Goal: Task Accomplishment & Management: Manage account settings

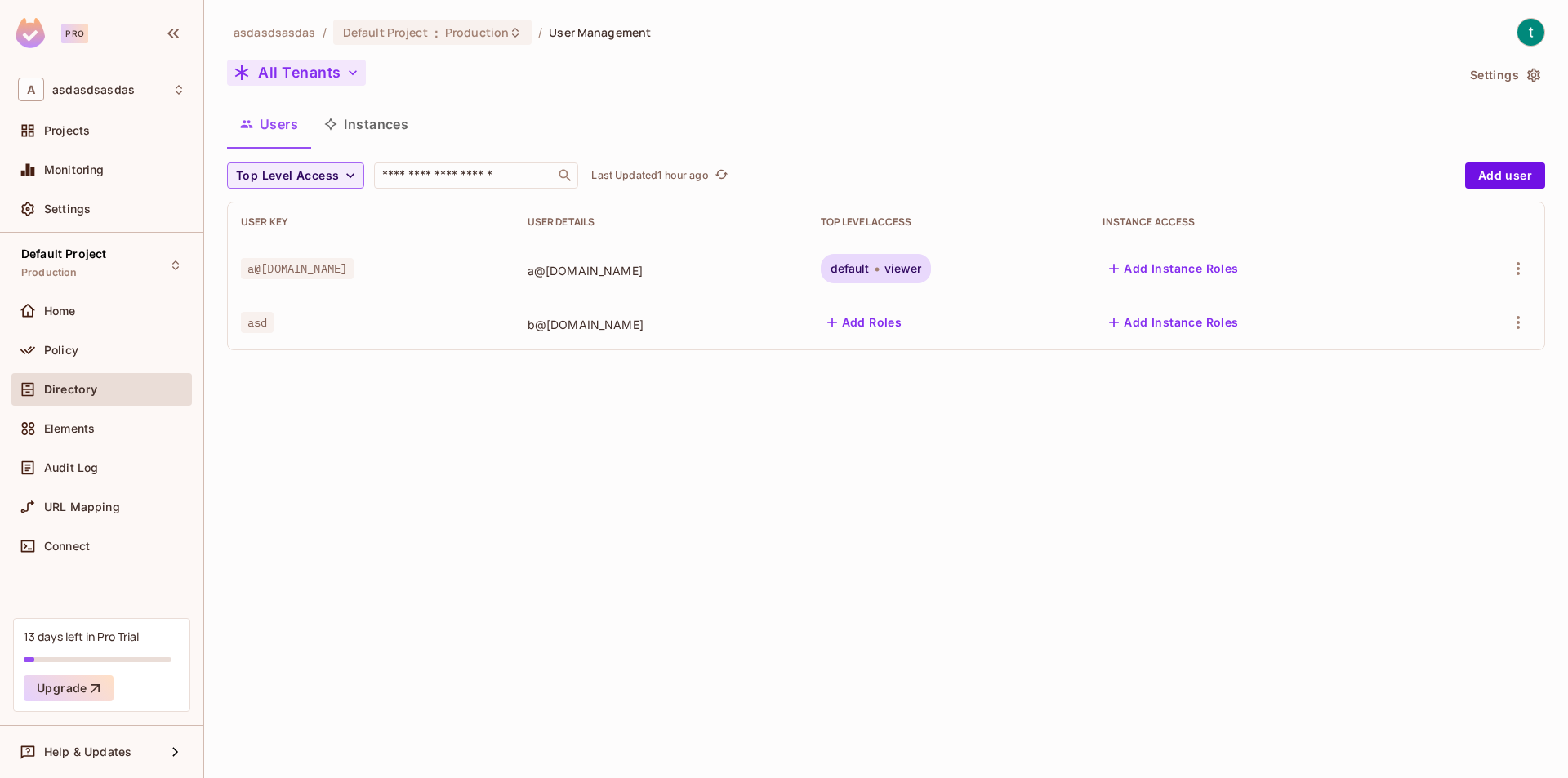
click at [304, 66] on button "All Tenants" at bounding box center [296, 73] width 139 height 26
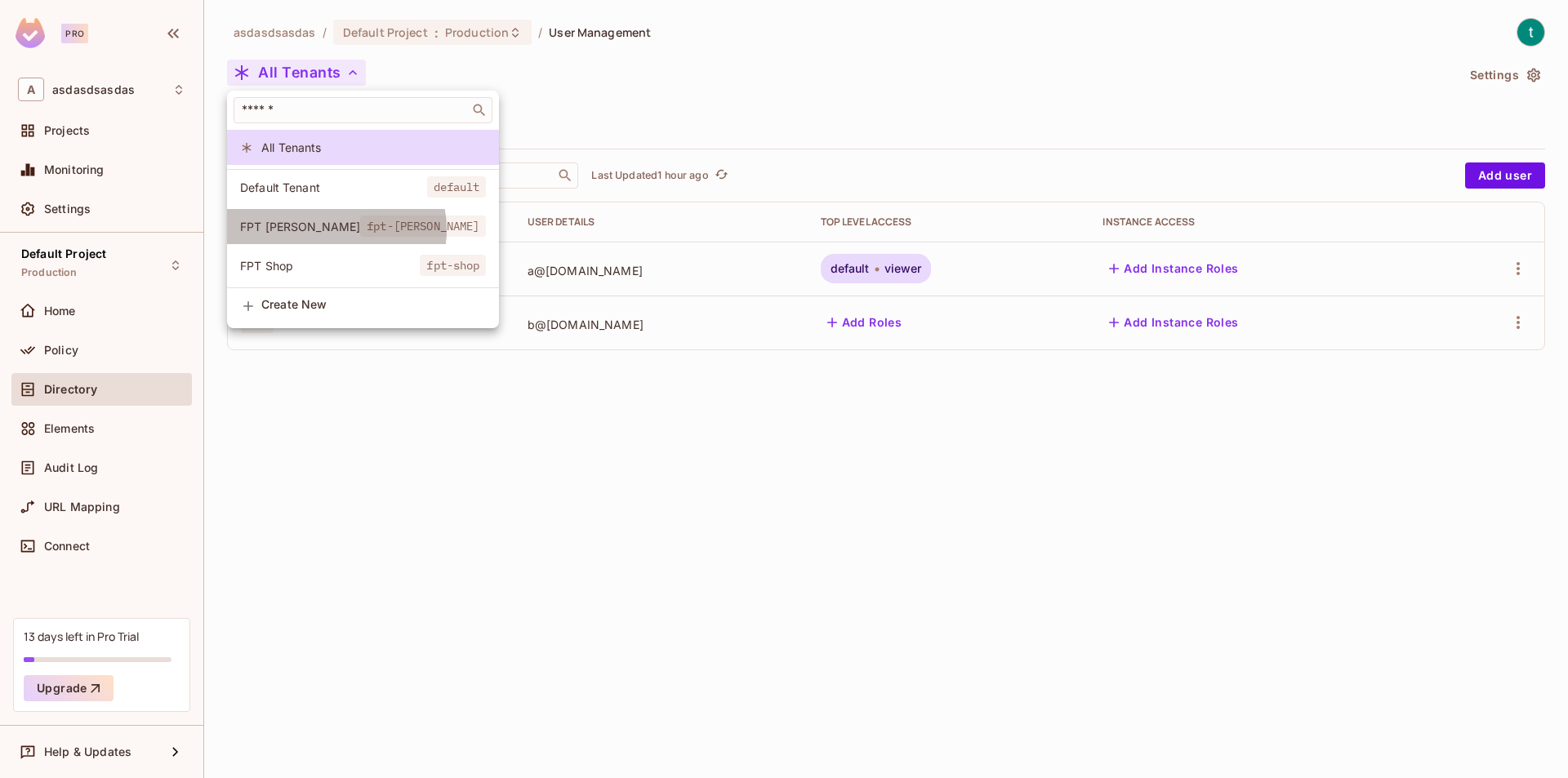
click at [361, 231] on span "fpt-[PERSON_NAME]" at bounding box center [423, 226] width 126 height 21
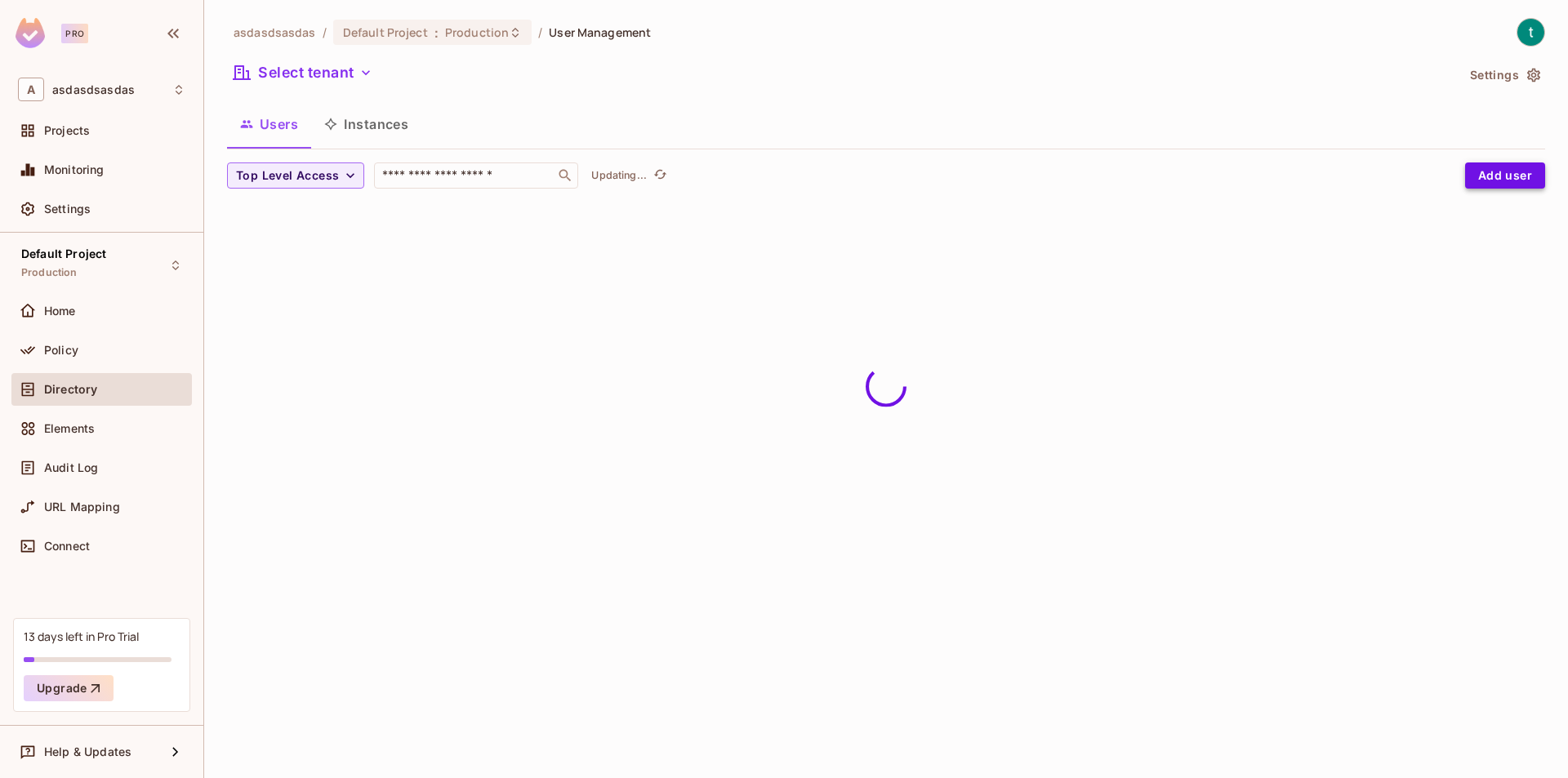
click at [1493, 182] on button "Add user" at bounding box center [1505, 176] width 80 height 26
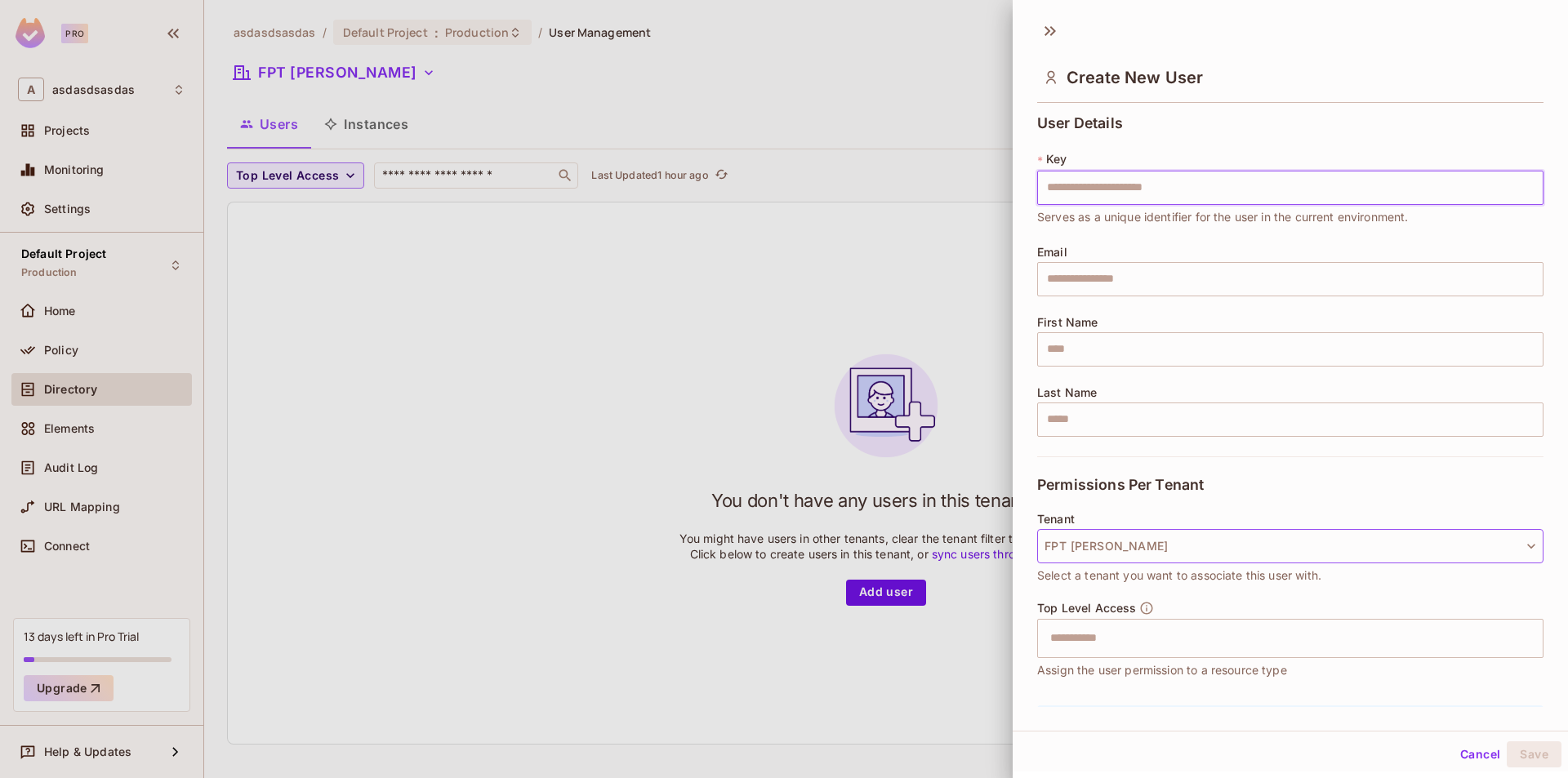
click at [1415, 532] on button "FPT [PERSON_NAME]" at bounding box center [1290, 546] width 506 height 34
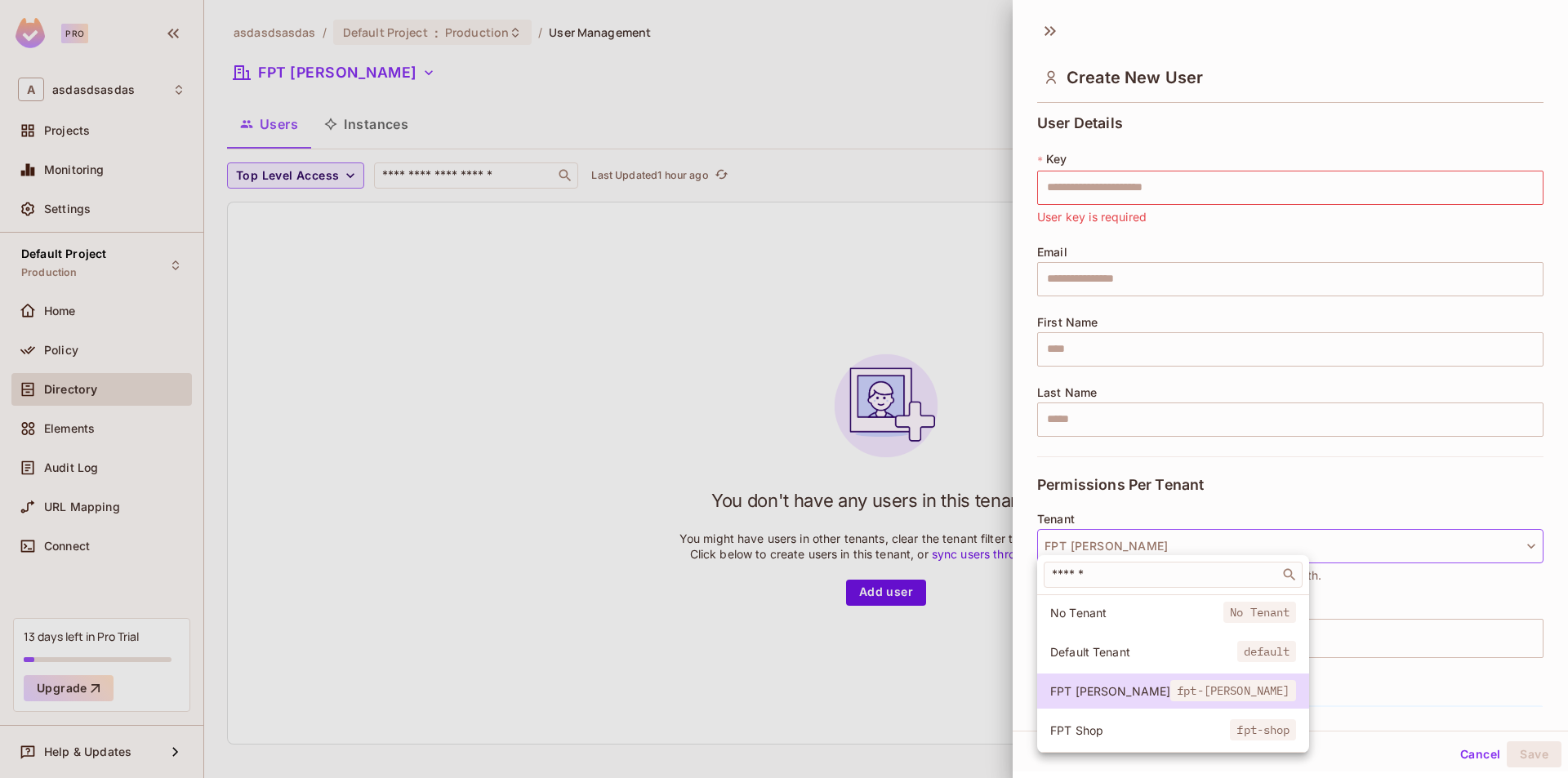
click at [1114, 654] on span "Default Tenant" at bounding box center [1144, 652] width 187 height 16
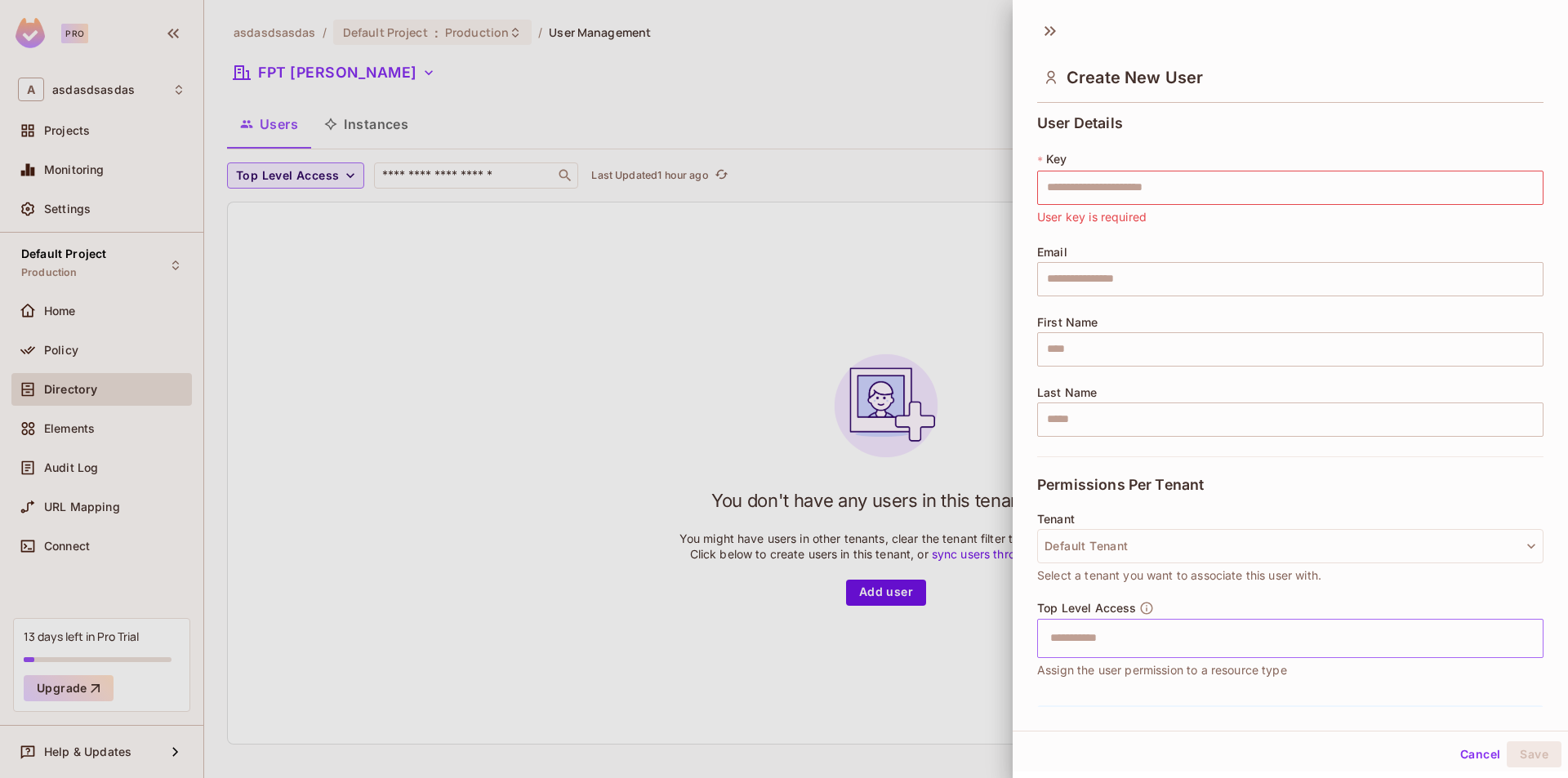
click at [1142, 642] on input "text" at bounding box center [1276, 638] width 471 height 33
click at [1109, 679] on li "viewer" at bounding box center [1278, 679] width 481 height 29
click at [1139, 191] on input "text" at bounding box center [1290, 188] width 506 height 34
type input "**********"
click at [1512, 749] on button "Save" at bounding box center [1534, 755] width 55 height 26
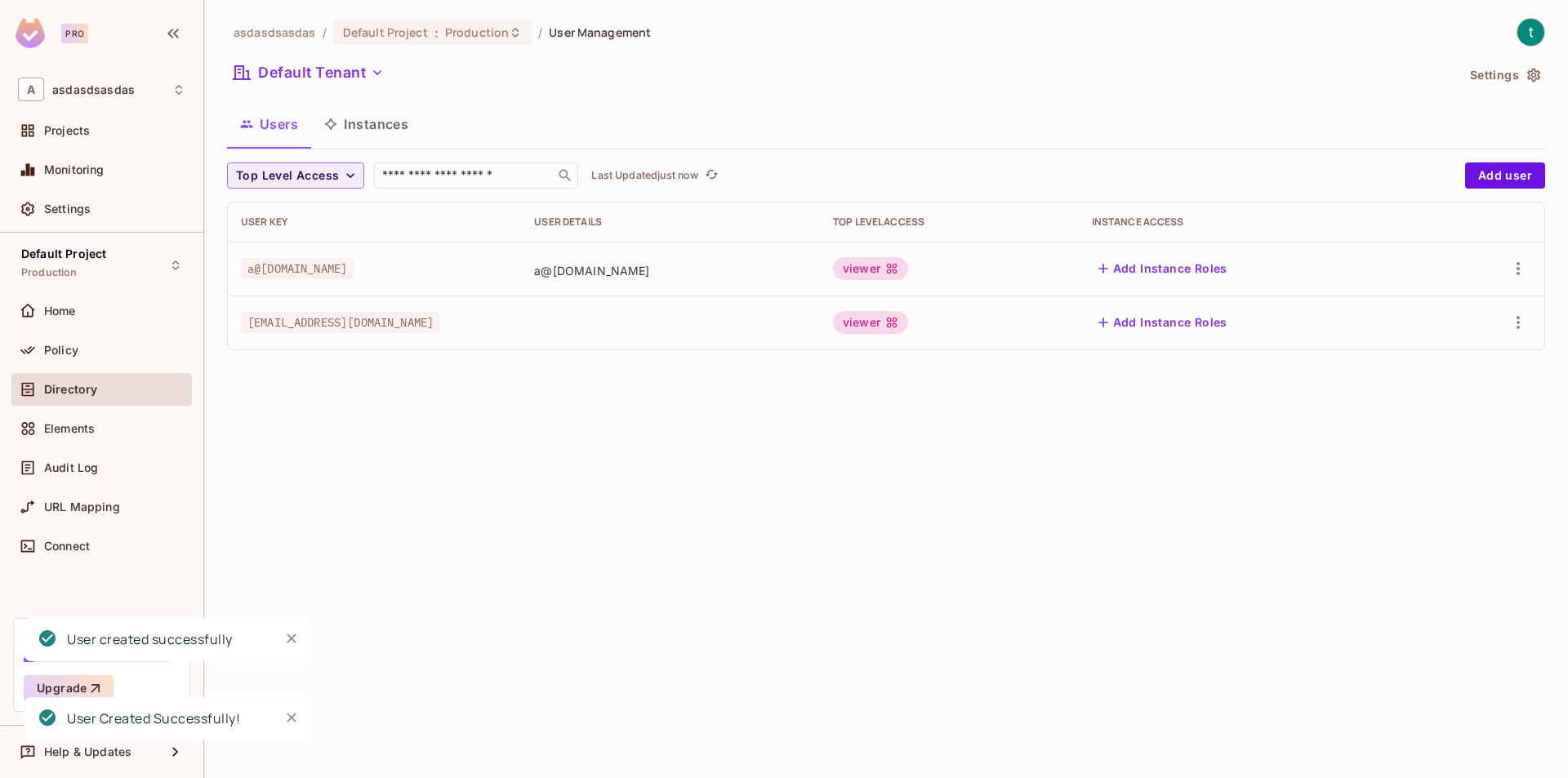
click at [325, 87] on div "Default Tenant" at bounding box center [841, 75] width 1228 height 31
click at [333, 77] on button "Default Tenant" at bounding box center [309, 73] width 164 height 26
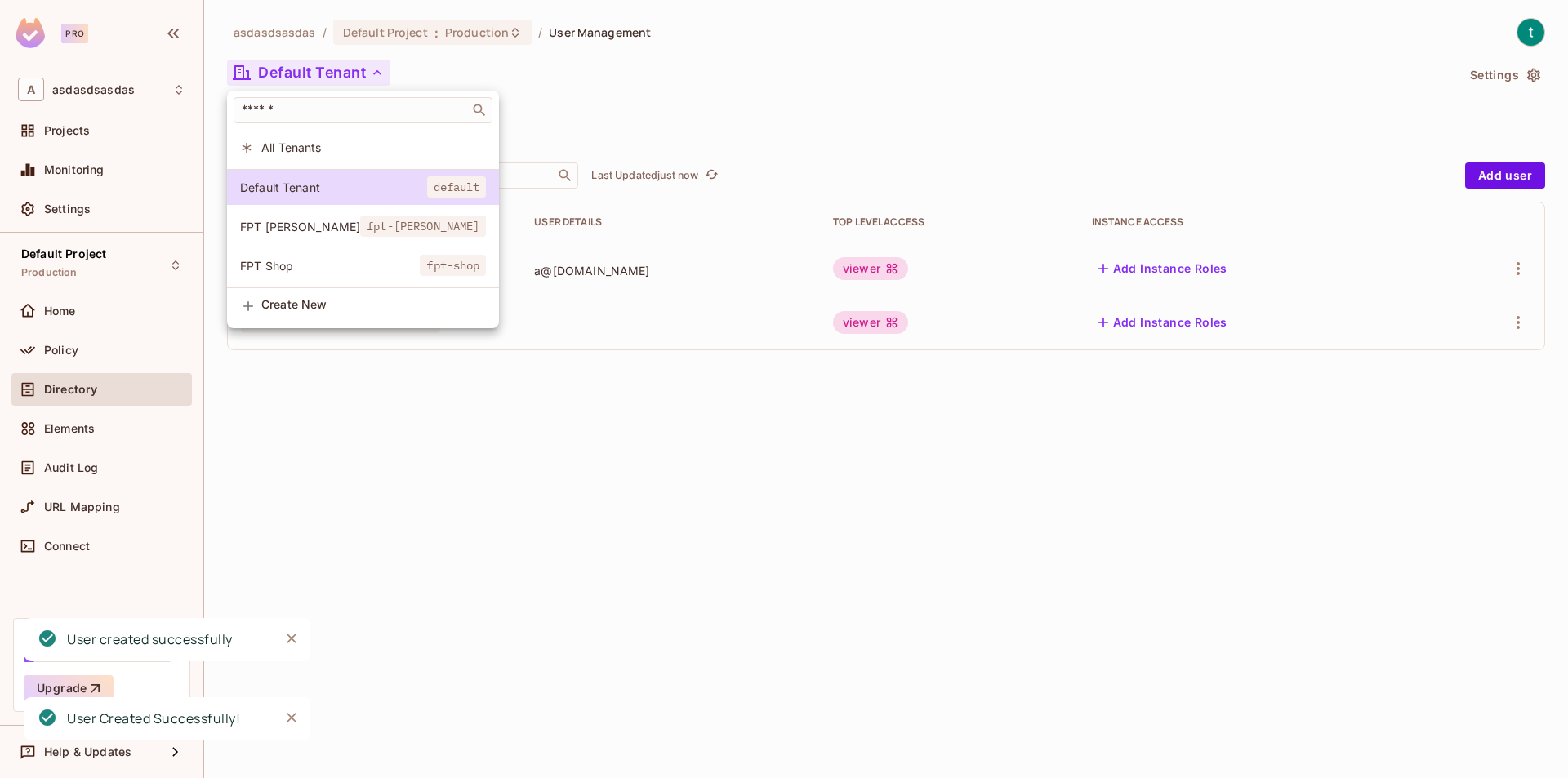
click at [299, 227] on span "FPT [PERSON_NAME]" at bounding box center [300, 227] width 120 height 16
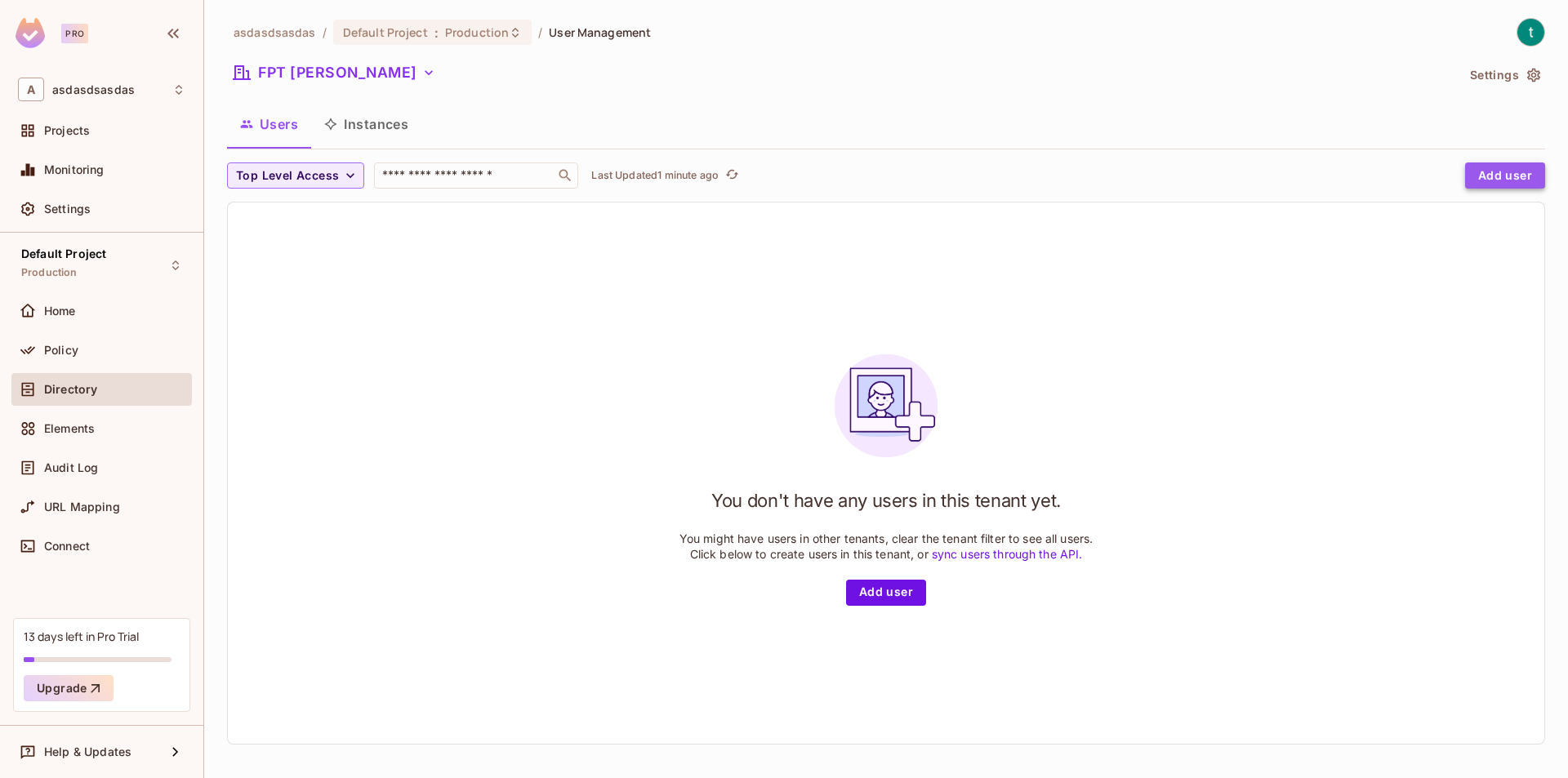
click at [1511, 169] on button "Add user" at bounding box center [1505, 176] width 80 height 26
